Goal: Transaction & Acquisition: Book appointment/travel/reservation

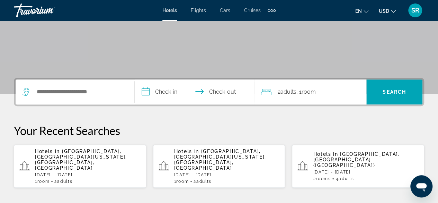
scroll to position [126, 0]
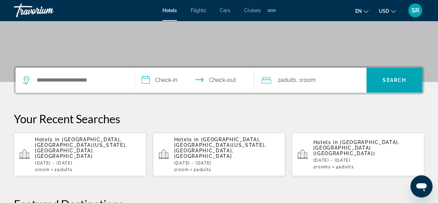
click at [77, 142] on span "[GEOGRAPHIC_DATA], [GEOGRAPHIC_DATA][US_STATE], [GEOGRAPHIC_DATA], [GEOGRAPHIC_…" at bounding box center [81, 147] width 92 height 22
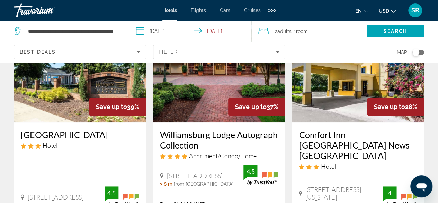
scroll to position [101, 0]
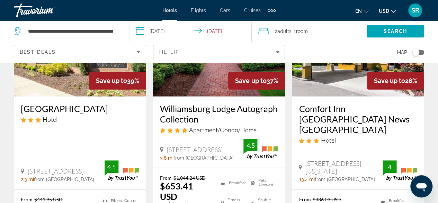
click at [73, 114] on h3 "[GEOGRAPHIC_DATA]" at bounding box center [80, 108] width 118 height 10
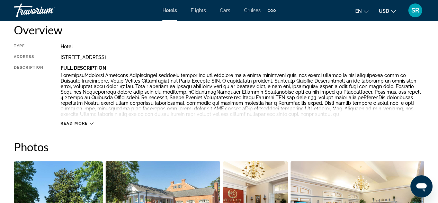
scroll to position [359, 0]
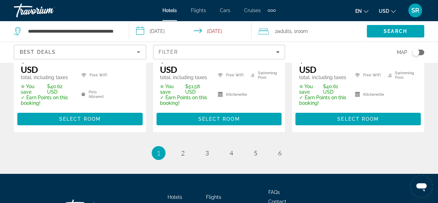
scroll to position [1095, 0]
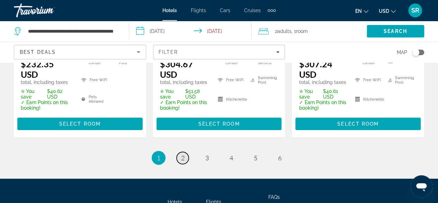
click at [185, 152] on link "page 2" at bounding box center [183, 158] width 12 height 12
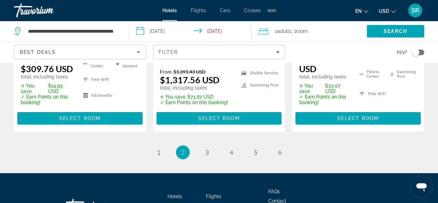
scroll to position [1124, 0]
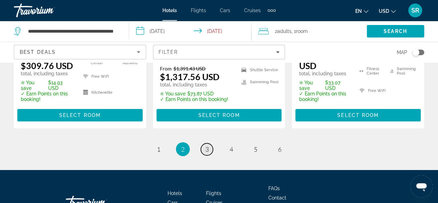
click at [209, 143] on link "page 3" at bounding box center [207, 149] width 12 height 12
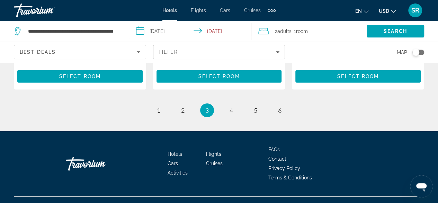
scroll to position [1137, 0]
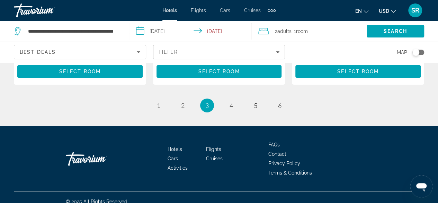
drag, startPoint x: 443, startPoint y: 22, endPoint x: 8, endPoint y: 5, distance: 435.7
click at [230, 103] on span "4" at bounding box center [231, 105] width 3 height 8
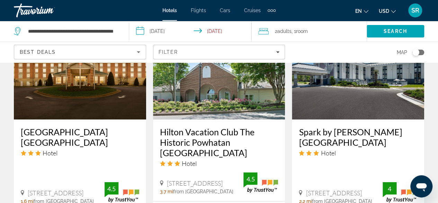
scroll to position [606, 0]
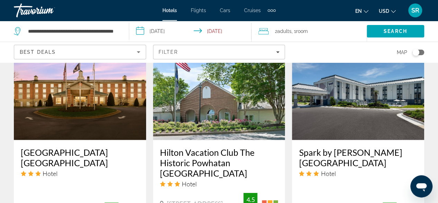
click at [220, 119] on img "Main content" at bounding box center [219, 84] width 132 height 111
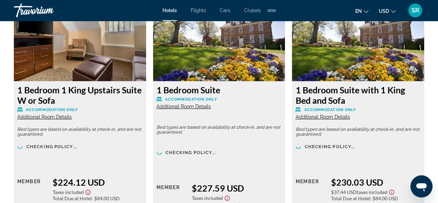
scroll to position [1119, 0]
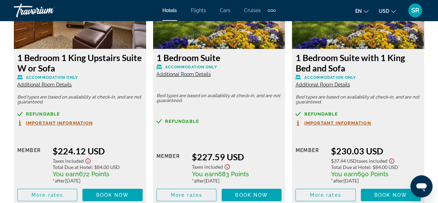
click at [316, 82] on span "Additional Room Details" at bounding box center [322, 85] width 54 height 6
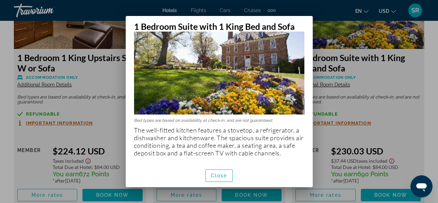
scroll to position [45, 0]
click at [393, 72] on div at bounding box center [219, 101] width 438 height 203
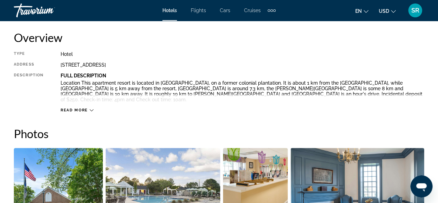
scroll to position [0, 0]
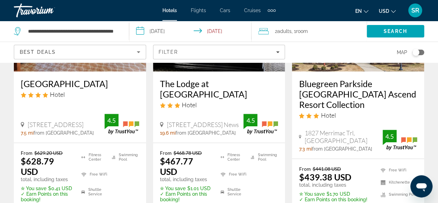
scroll to position [132, 0]
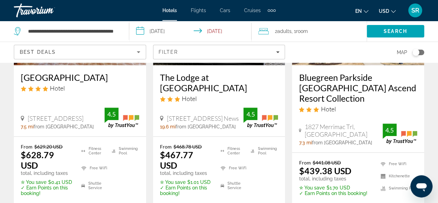
click at [338, 85] on h3 "Bluegreen Parkside [GEOGRAPHIC_DATA] Ascend Resort Collection" at bounding box center [358, 87] width 118 height 31
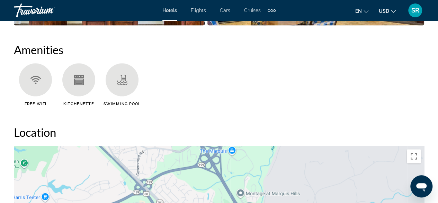
scroll to position [667, 0]
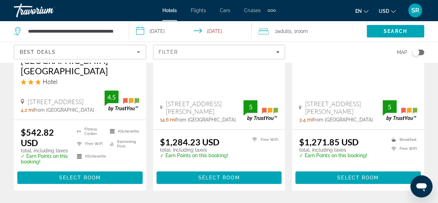
scroll to position [1011, 0]
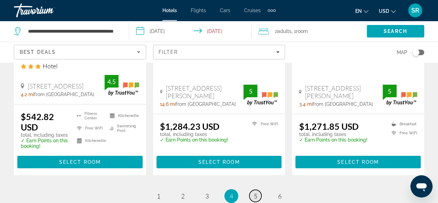
click at [255, 192] on span "5" at bounding box center [255, 196] width 3 height 8
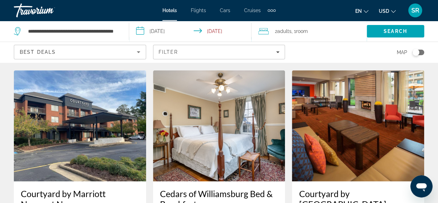
scroll to position [1077, 0]
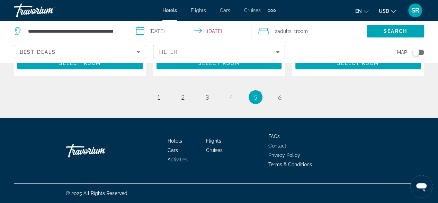
click at [438, 2] on div "Hotels Flights Cars Cruises Activities Hotels Flights Cars Cruises Activities e…" at bounding box center [219, 10] width 438 height 18
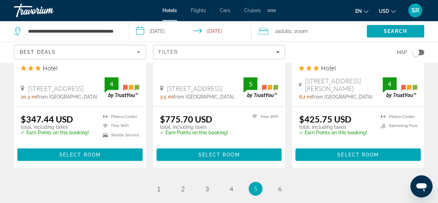
scroll to position [975, 0]
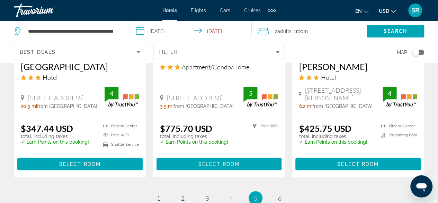
click at [438, 4] on div "Hotels Flights Cars Cruises Activities Hotels Flights Cars Cruises Activities e…" at bounding box center [219, 10] width 438 height 18
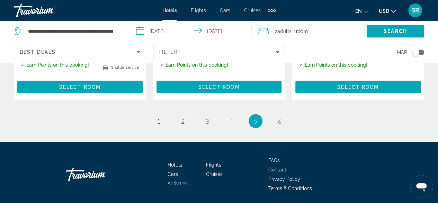
scroll to position [1056, 0]
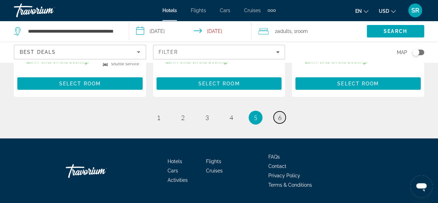
click at [279, 117] on span "6" at bounding box center [279, 118] width 3 height 8
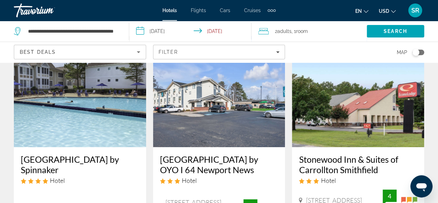
scroll to position [34, 0]
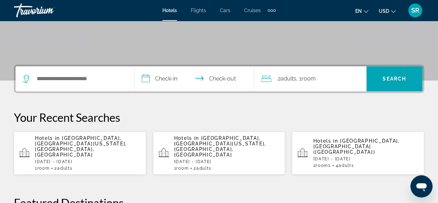
scroll to position [128, 0]
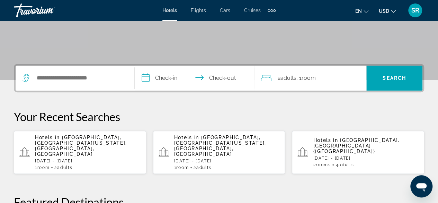
click at [108, 145] on div "Hotels in [GEOGRAPHIC_DATA], [GEOGRAPHIC_DATA][US_STATE], [GEOGRAPHIC_DATA], [G…" at bounding box center [88, 151] width 106 height 35
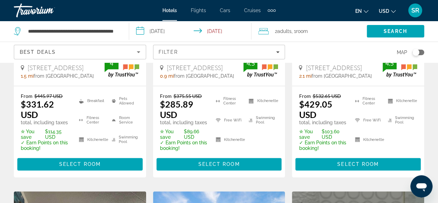
scroll to position [476, 0]
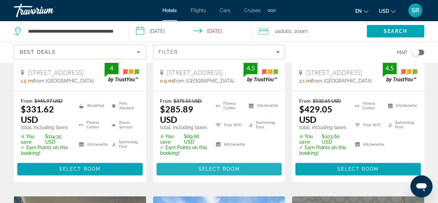
click at [237, 166] on span "Select Room" at bounding box center [219, 169] width 42 height 6
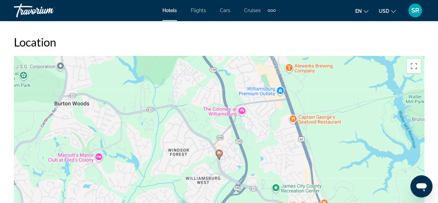
scroll to position [721, 0]
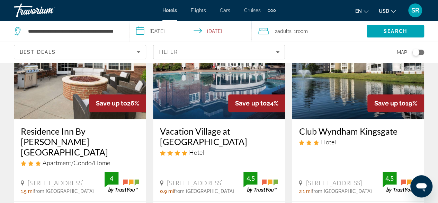
scroll to position [391, 0]
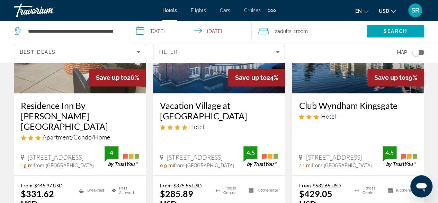
click at [340, 100] on h3 "Club Wyndham Kingsgate" at bounding box center [358, 105] width 118 height 10
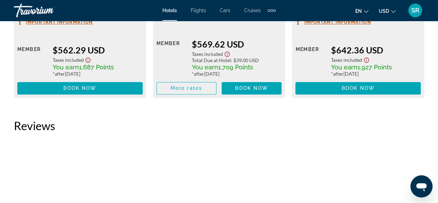
scroll to position [1749, 0]
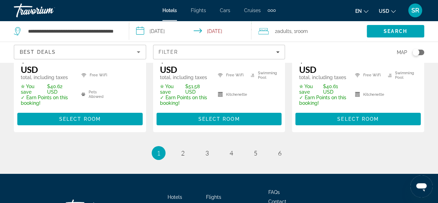
scroll to position [1105, 0]
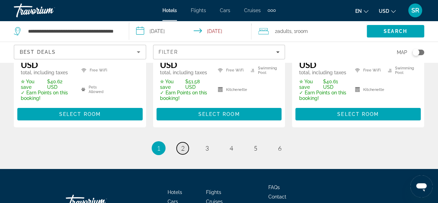
click at [183, 144] on span "2" at bounding box center [182, 148] width 3 height 8
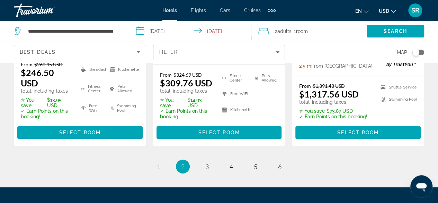
scroll to position [1101, 0]
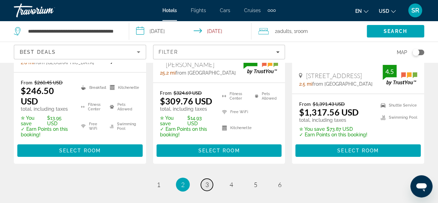
click at [207, 180] on span "3" at bounding box center [206, 184] width 3 height 8
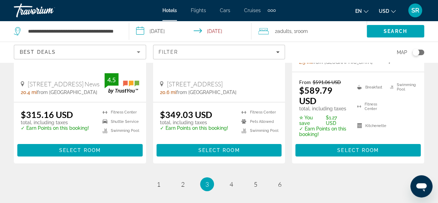
scroll to position [1060, 0]
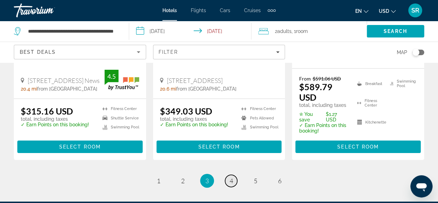
click at [231, 177] on span "4" at bounding box center [231, 181] width 3 height 8
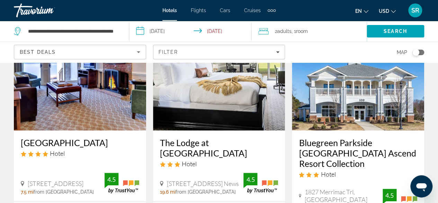
scroll to position [64, 0]
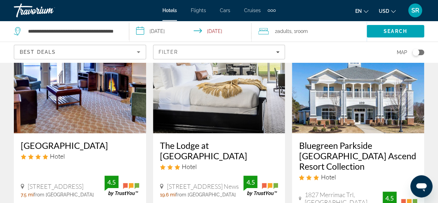
click at [354, 101] on img "Main content" at bounding box center [358, 77] width 132 height 111
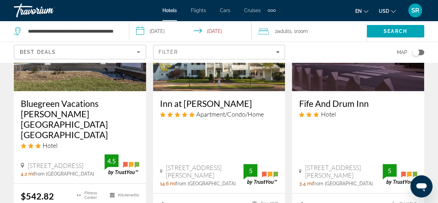
scroll to position [935, 0]
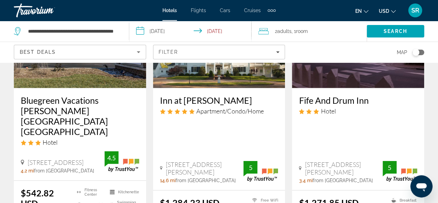
click at [54, 104] on h3 "Bluegreen Vacations [PERSON_NAME][GEOGRAPHIC_DATA] [GEOGRAPHIC_DATA]" at bounding box center [80, 116] width 118 height 42
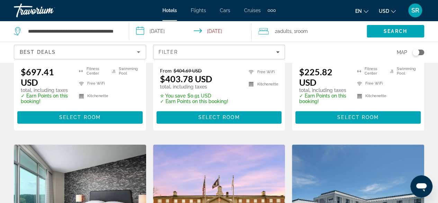
scroll to position [479, 0]
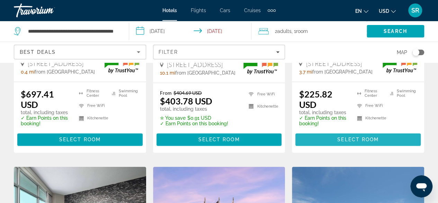
click at [363, 136] on span "Select Room" at bounding box center [358, 139] width 42 height 6
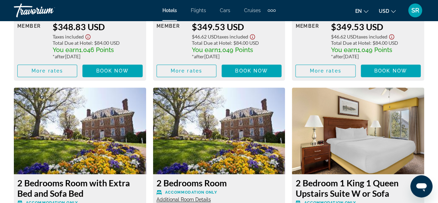
scroll to position [1716, 0]
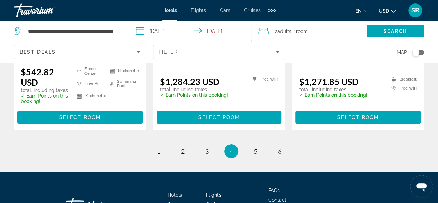
scroll to position [1058, 0]
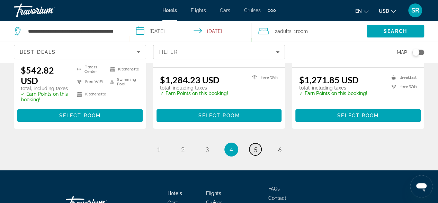
click at [259, 143] on link "page 5" at bounding box center [255, 149] width 12 height 12
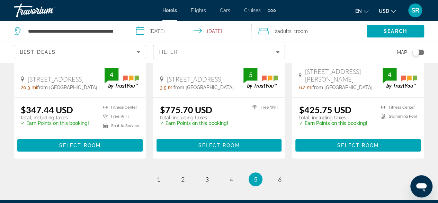
scroll to position [1077, 0]
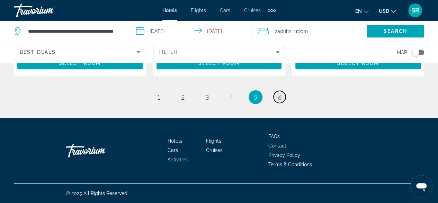
click at [282, 99] on link "page 6" at bounding box center [280, 97] width 12 height 12
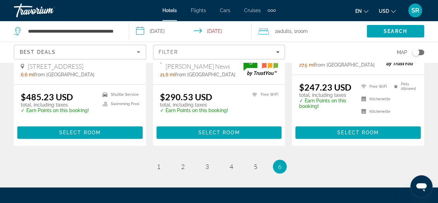
scroll to position [215, 0]
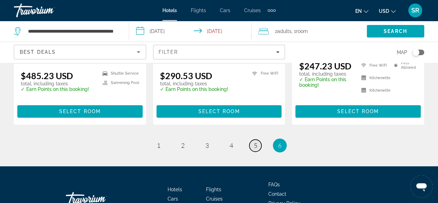
click at [255, 149] on span "5" at bounding box center [255, 145] width 3 height 8
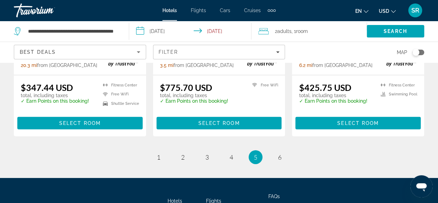
scroll to position [1020, 0]
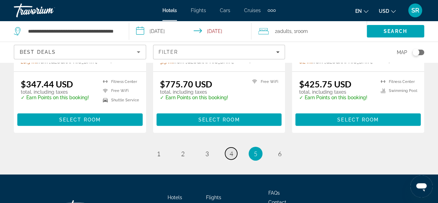
click at [231, 155] on span "4" at bounding box center [231, 154] width 3 height 8
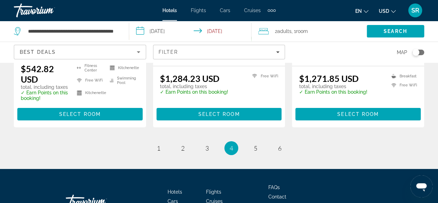
scroll to position [1063, 0]
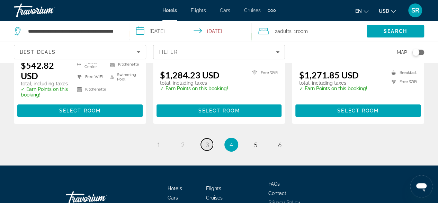
click at [206, 138] on link "page 3" at bounding box center [207, 144] width 12 height 12
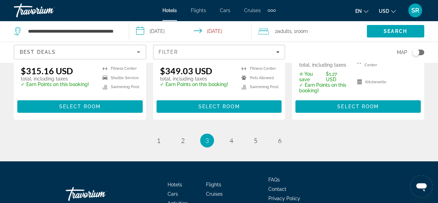
scroll to position [1104, 0]
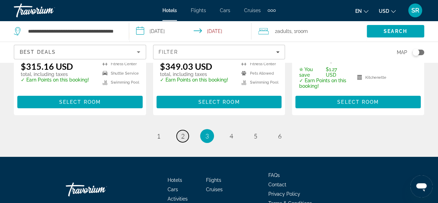
click at [183, 132] on span "2" at bounding box center [182, 136] width 3 height 8
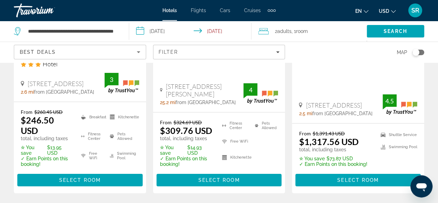
scroll to position [1093, 0]
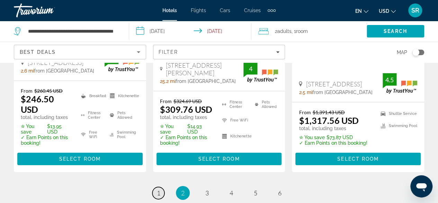
click at [159, 189] on span "1" at bounding box center [158, 193] width 3 height 8
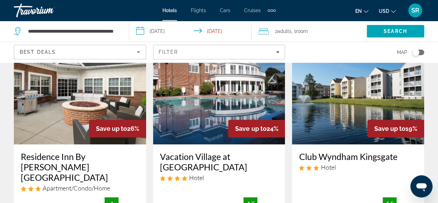
scroll to position [363, 0]
